Goal: Information Seeking & Learning: Learn about a topic

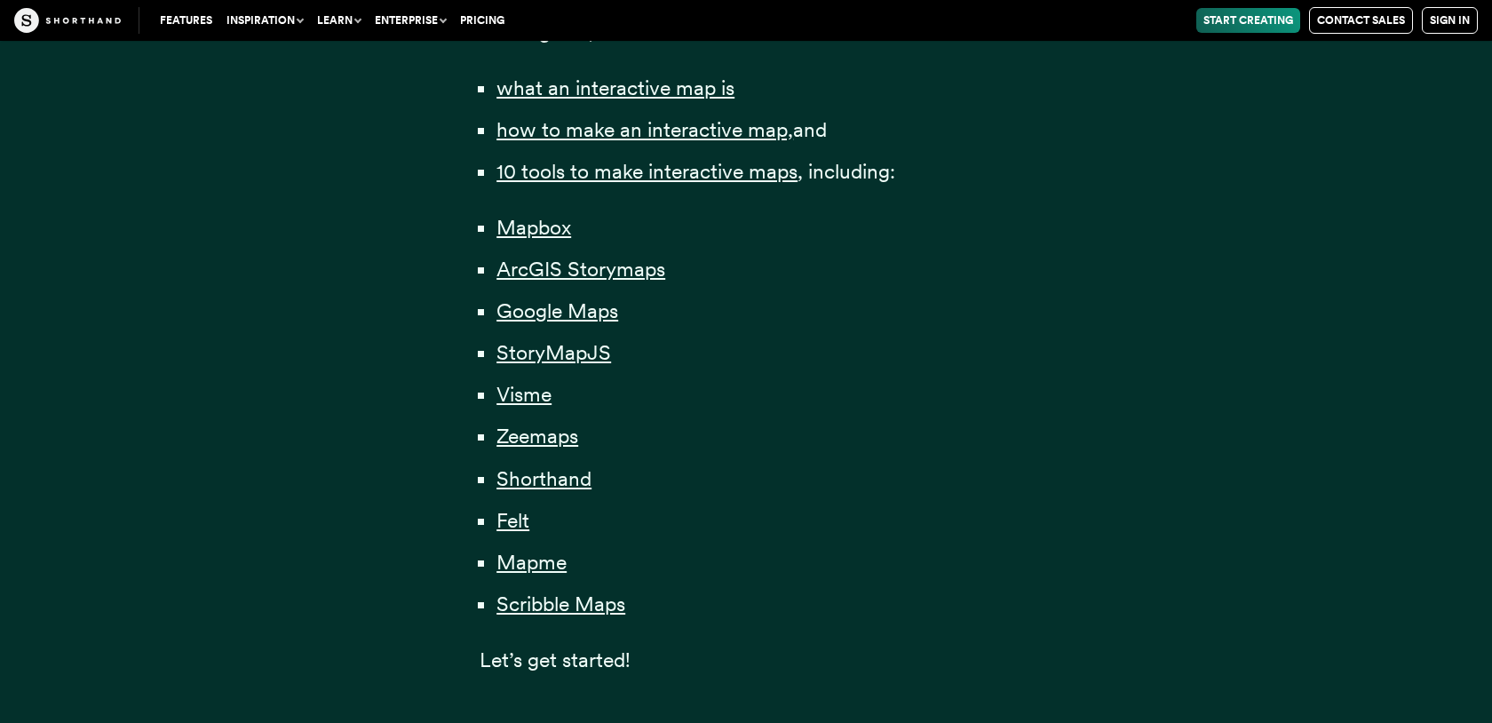
scroll to position [1297, 0]
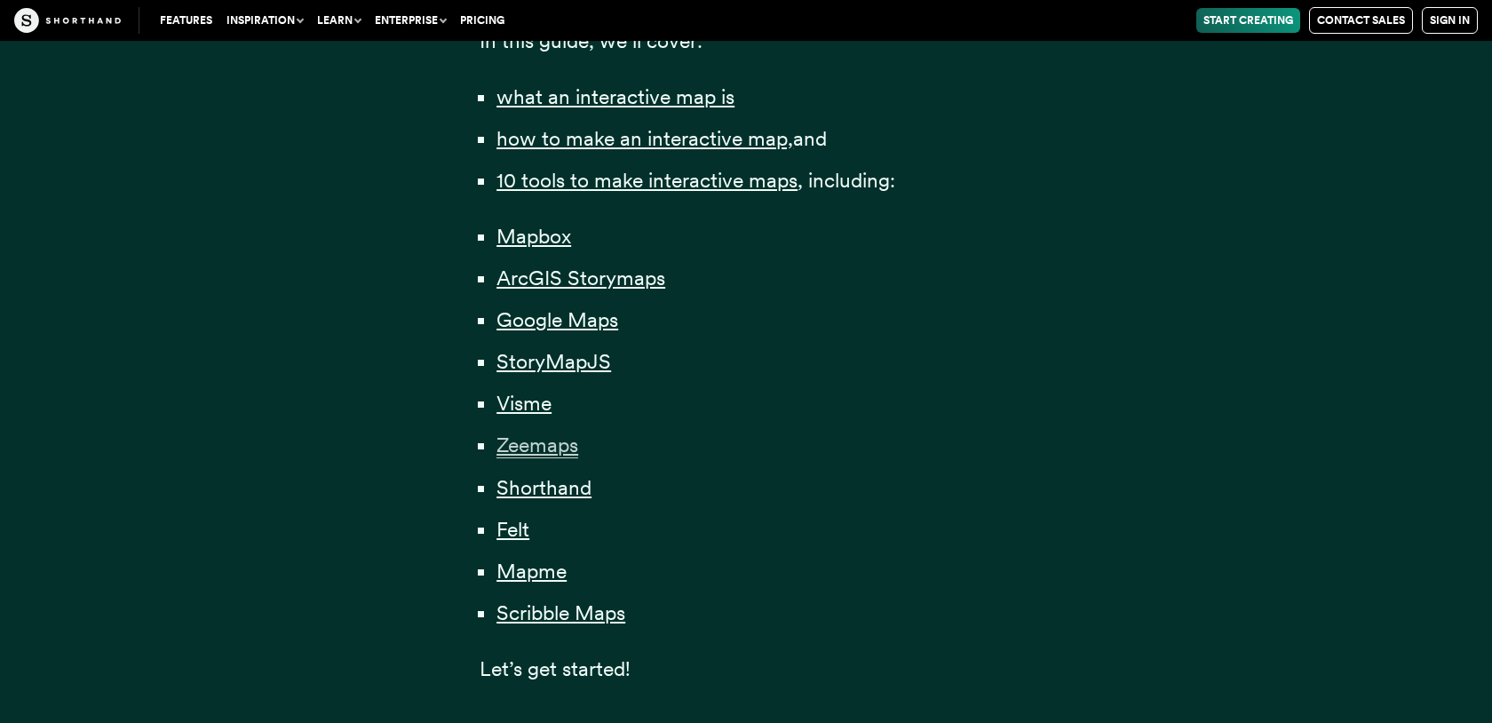
click at [567, 441] on span "Zeemaps" at bounding box center [538, 446] width 82 height 26
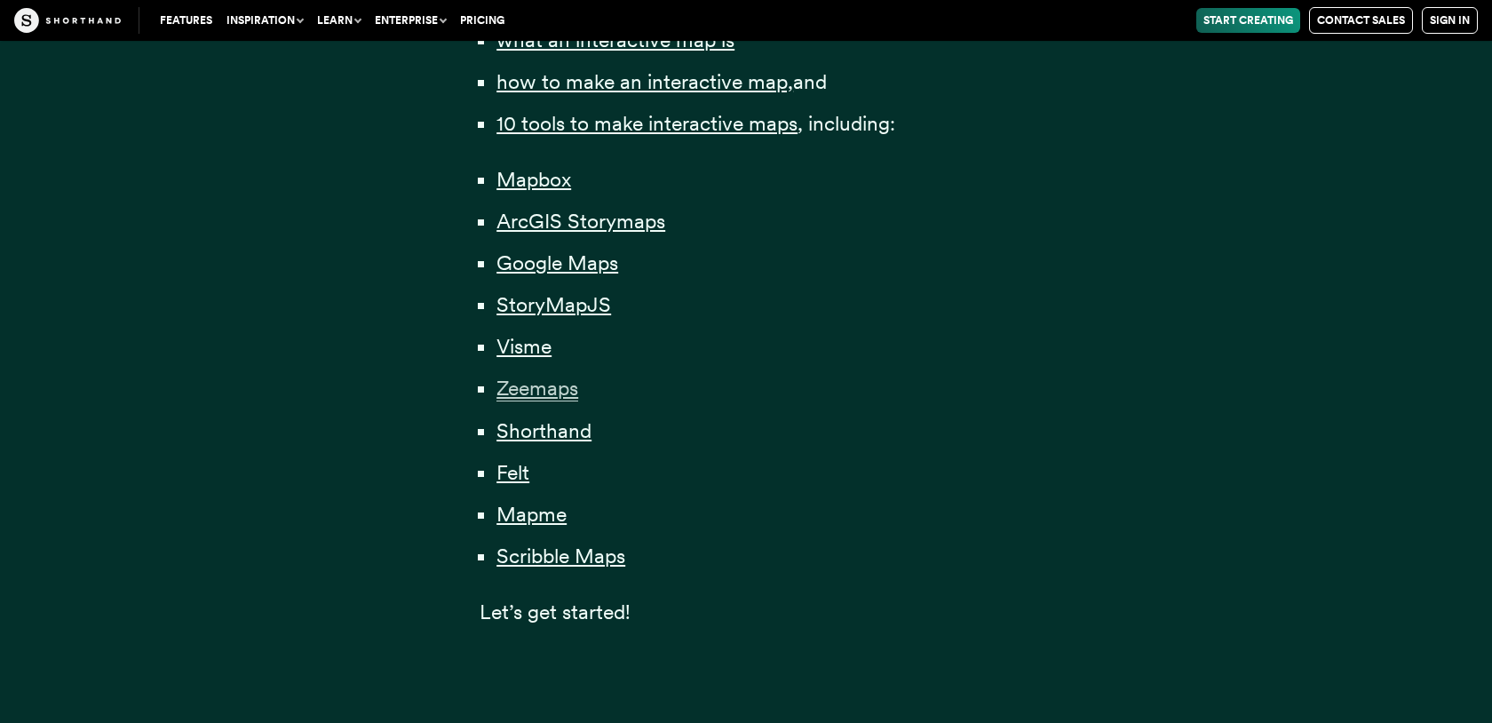
scroll to position [1363, 0]
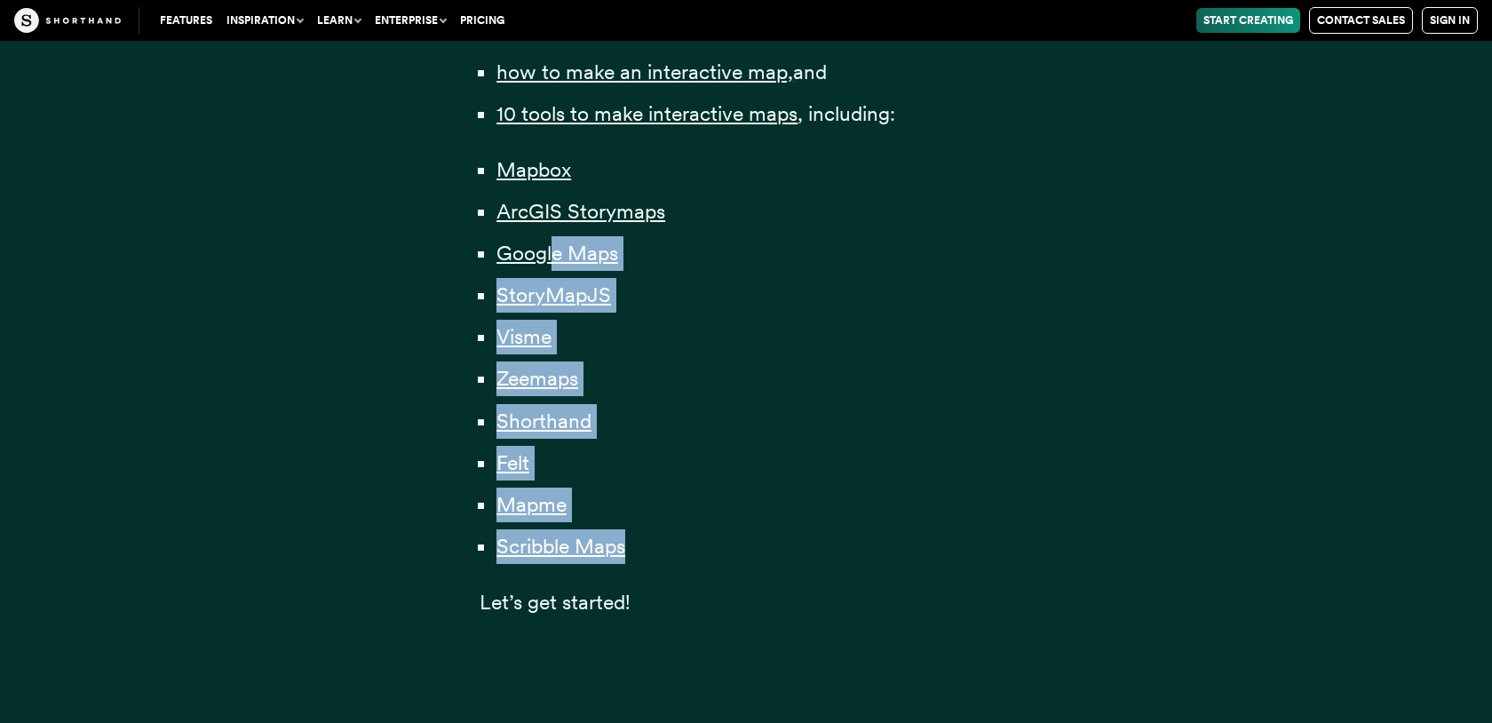
drag, startPoint x: 655, startPoint y: 546, endPoint x: 554, endPoint y: 266, distance: 297.2
click at [554, 266] on ul "Mapbox ArcGIS Storymaps Google Maps StoryMapJS Visme Zeemaps Shorthand Felt Map…" at bounding box center [746, 358] width 533 height 411
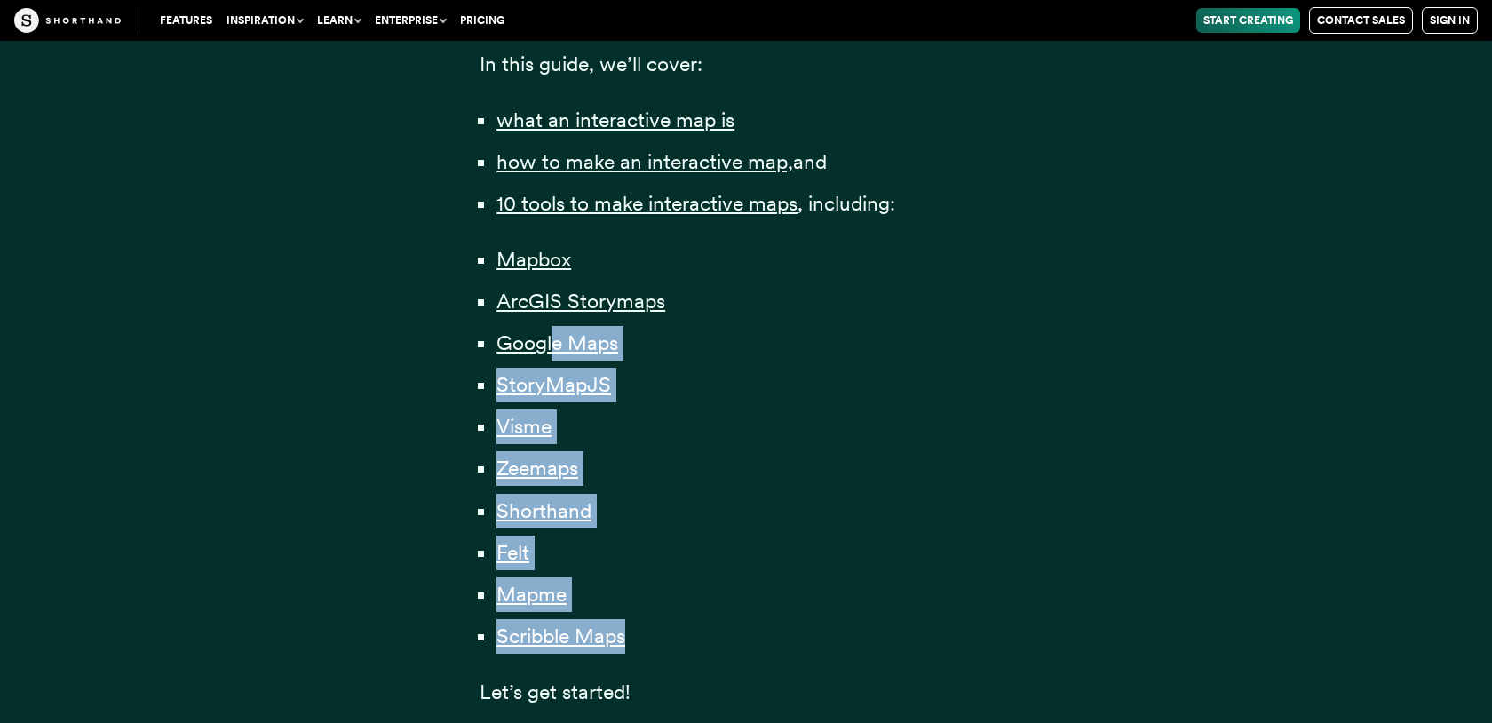
scroll to position [1255, 0]
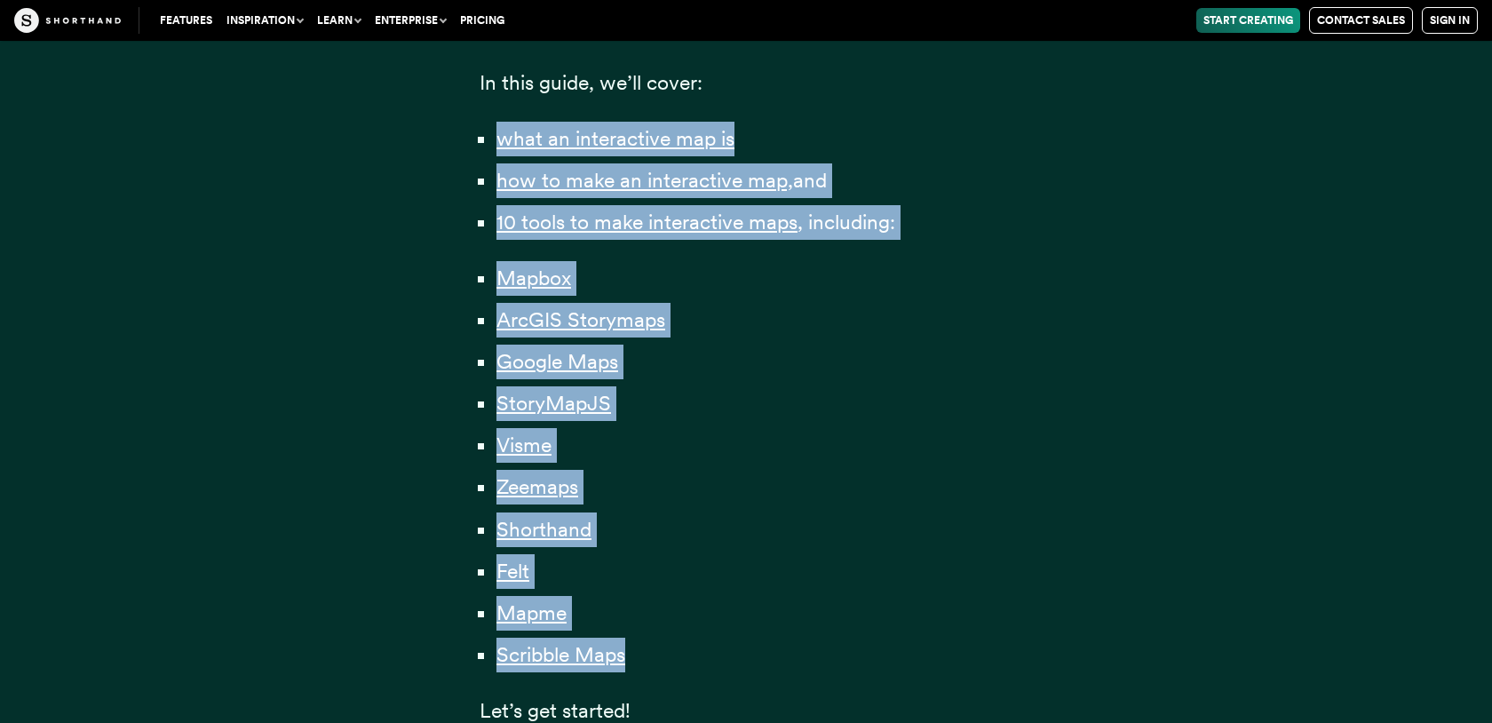
drag, startPoint x: 459, startPoint y: 135, endPoint x: 647, endPoint y: 662, distance: 559.1
drag, startPoint x: 647, startPoint y: 662, endPoint x: 457, endPoint y: 119, distance: 575.0
copy div "what an interactive map is how to make an interactive map, and 10 tools to make…"
